Goal: Information Seeking & Learning: Understand process/instructions

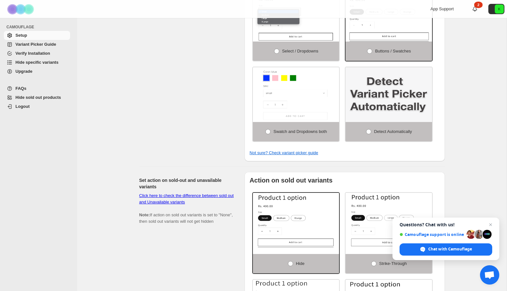
scroll to position [270, 0]
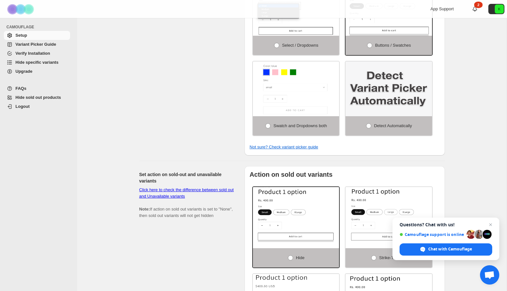
click at [33, 89] on span "FAQs" at bounding box center [41, 88] width 53 height 6
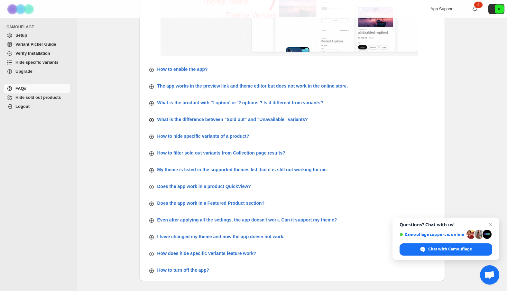
scroll to position [166, 0]
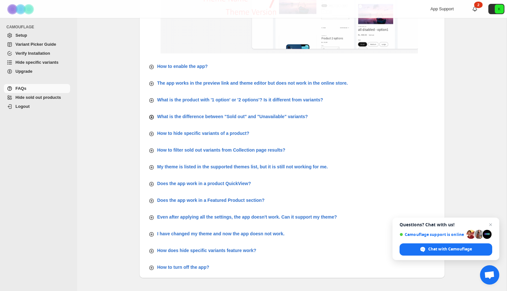
click at [151, 116] on icon "button" at bounding box center [151, 117] width 3 height 3
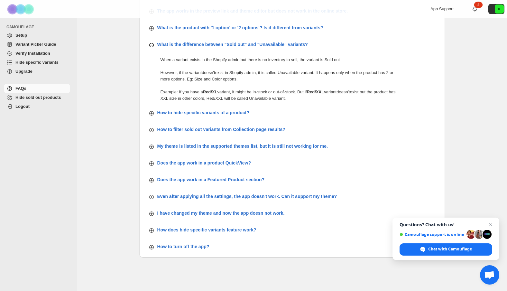
scroll to position [238, 0]
click at [153, 114] on icon "button" at bounding box center [151, 113] width 6 height 6
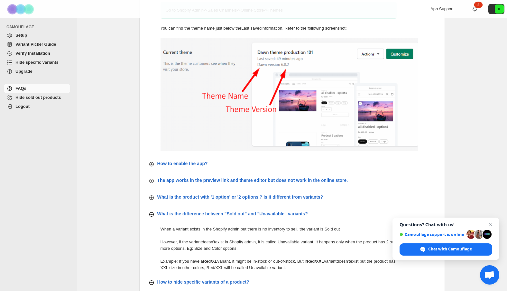
scroll to position [57, 0]
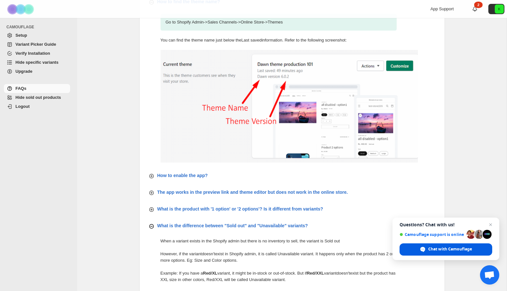
click at [443, 253] on span "Chat with Camouflage" at bounding box center [446, 249] width 93 height 12
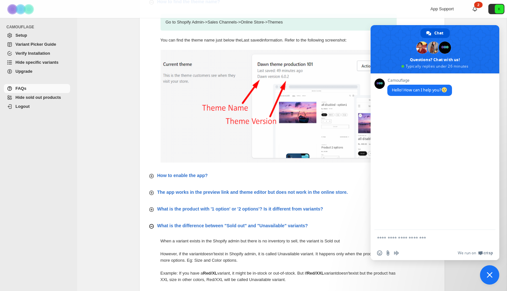
scroll to position [0, 0]
click at [424, 232] on textarea "**********" at bounding box center [428, 232] width 103 height 28
click at [468, 231] on textarea "**********" at bounding box center [428, 232] width 103 height 28
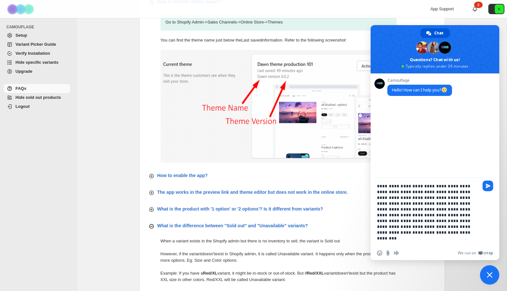
type textarea "**********"
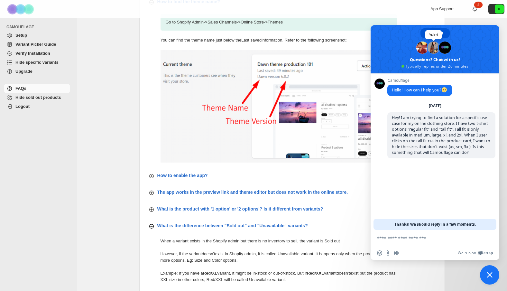
click at [428, 51] on span "Yukti" at bounding box center [434, 48] width 14 height 14
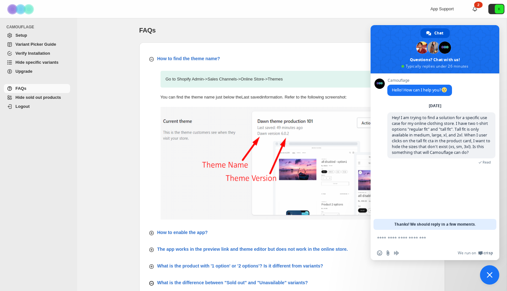
click at [44, 62] on span "Hide specific variants" at bounding box center [36, 62] width 43 height 5
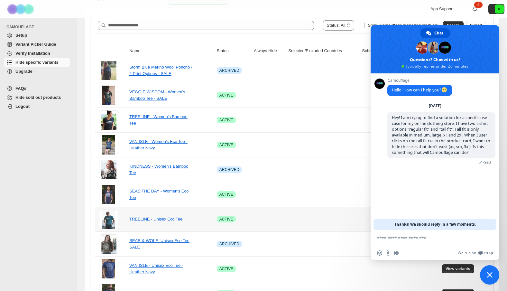
scroll to position [114, 0]
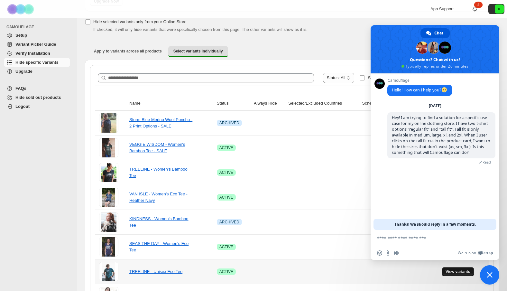
click at [445, 272] on button "View variants" at bounding box center [458, 271] width 32 height 9
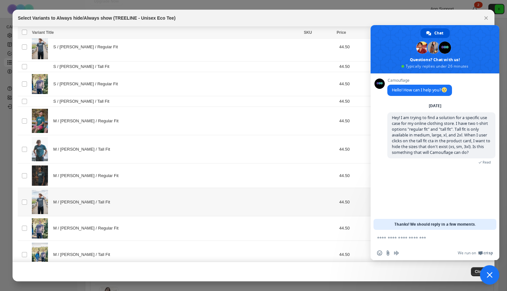
scroll to position [0, 0]
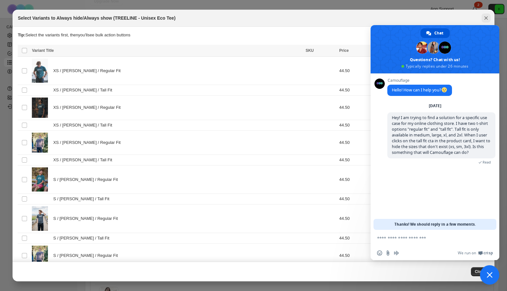
click at [485, 17] on icon "Close" at bounding box center [486, 18] width 6 height 6
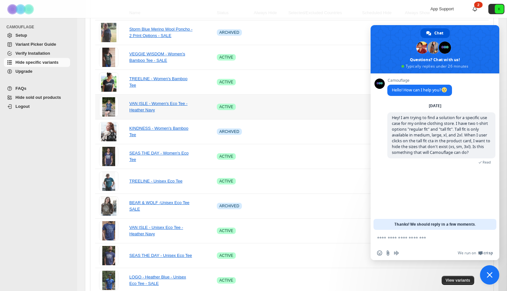
scroll to position [201, 0]
